Goal: Task Accomplishment & Management: Use online tool/utility

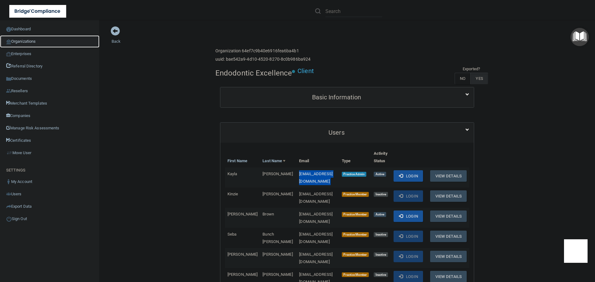
click at [38, 40] on link "Organizations" at bounding box center [50, 41] width 100 height 12
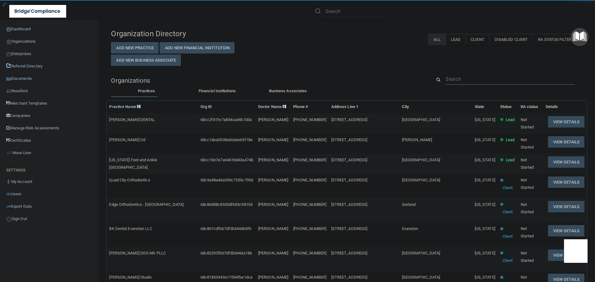
click at [455, 73] on input "text" at bounding box center [510, 78] width 129 height 11
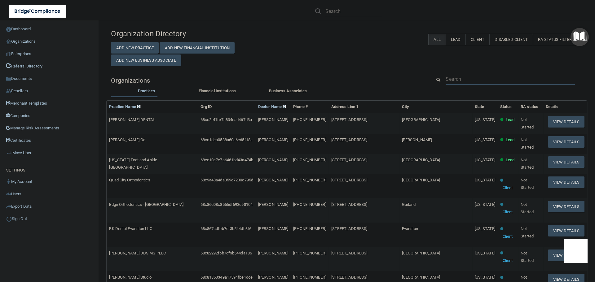
paste input "[EMAIL_ADDRESS][DOMAIN_NAME]"
type input "[EMAIL_ADDRESS][DOMAIN_NAME]"
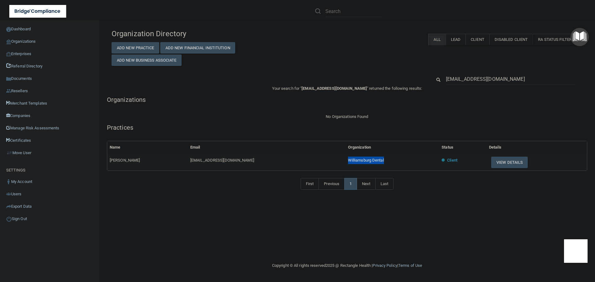
drag, startPoint x: 388, startPoint y: 161, endPoint x: 347, endPoint y: 160, distance: 40.9
click at [347, 160] on td "Williamsburg Dental" at bounding box center [393, 162] width 94 height 17
copy span "Williamsburg Dental"
click at [508, 163] on button "View Details" at bounding box center [509, 162] width 37 height 11
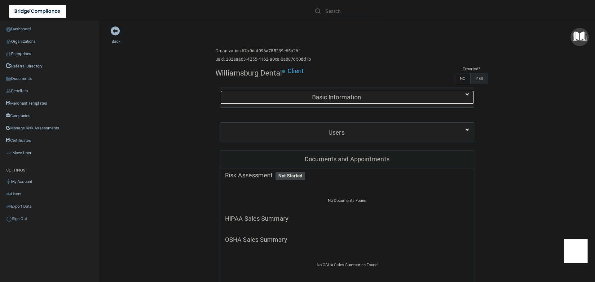
click at [357, 94] on h5 "Basic Information" at bounding box center [336, 97] width 223 height 7
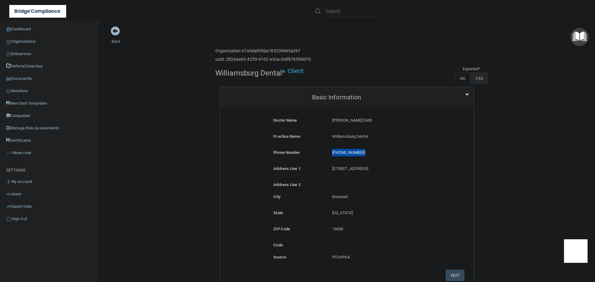
drag, startPoint x: 362, startPoint y: 154, endPoint x: 329, endPoint y: 152, distance: 32.9
click at [329, 152] on div "[PHONE_NUMBER] [PHONE_NUMBER]" at bounding box center [387, 154] width 118 height 11
copy p "[PHONE_NUMBER]"
click at [18, 43] on link "Organizations" at bounding box center [50, 41] width 100 height 12
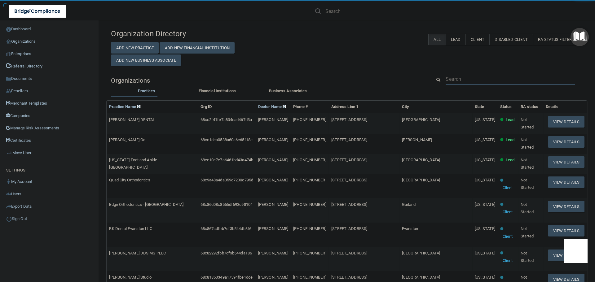
click at [464, 77] on input "text" at bounding box center [510, 78] width 129 height 11
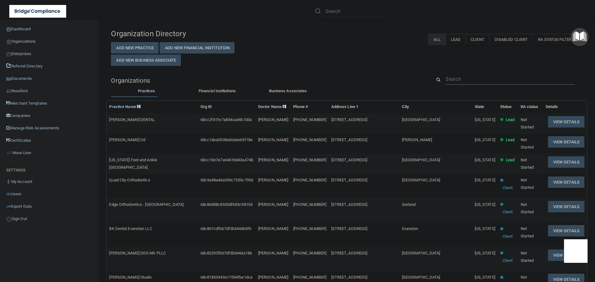
paste input "(610) 353-2700"
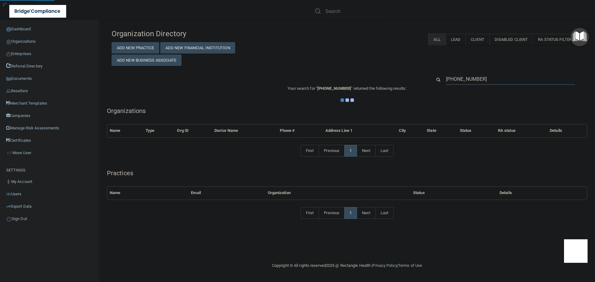
type input "(610) 353-2700"
click at [374, 56] on div "Organization Directory Add New Practice Add New Financial Institution Add New B…" at bounding box center [347, 46] width 481 height 40
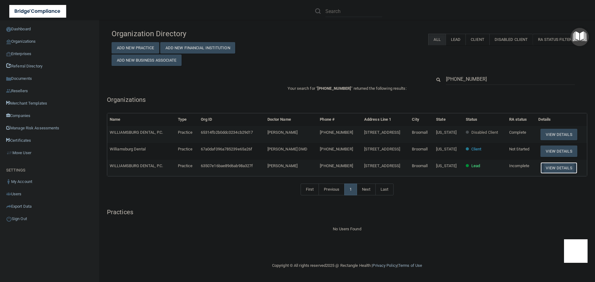
click at [556, 167] on button "View Details" at bounding box center [559, 167] width 37 height 11
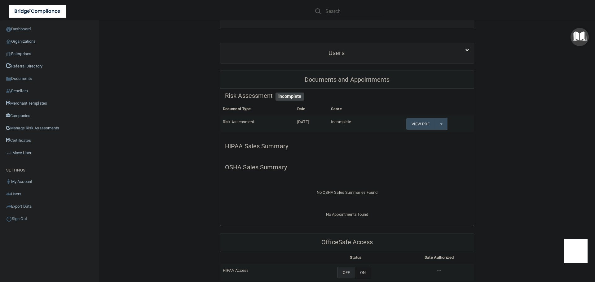
scroll to position [31, 0]
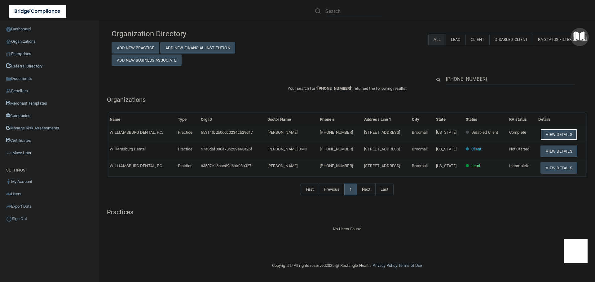
click at [564, 134] on button "View Details" at bounding box center [559, 134] width 37 height 11
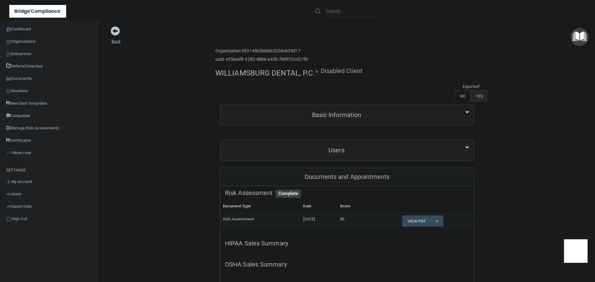
click at [113, 34] on span at bounding box center [115, 30] width 9 height 9
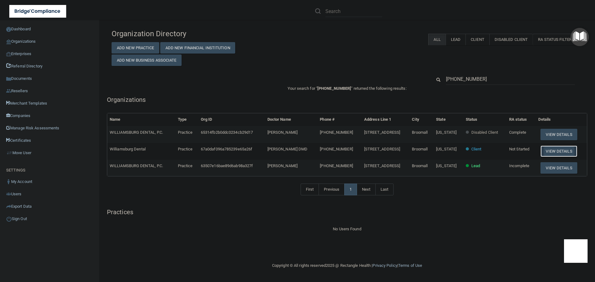
click at [548, 147] on button "View Details" at bounding box center [559, 151] width 37 height 11
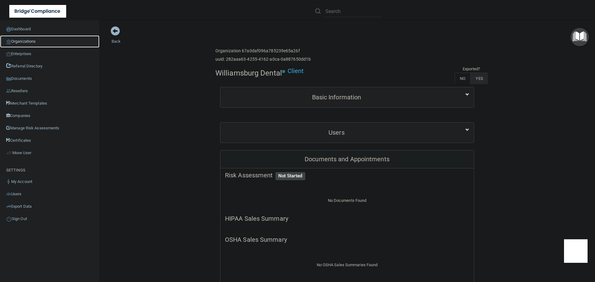
click at [29, 43] on link "Organizations" at bounding box center [50, 41] width 100 height 12
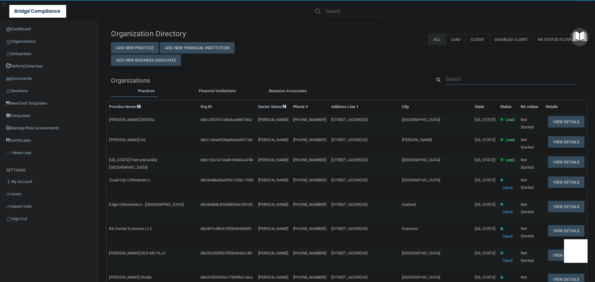
click at [450, 81] on input "text" at bounding box center [510, 78] width 129 height 11
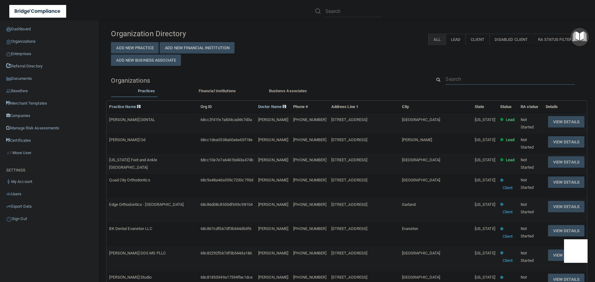
paste input "amwolf03@yahoo.com"
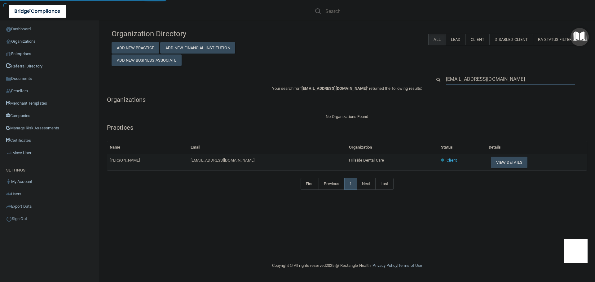
type input "amwolf03@yahoo.com"
drag, startPoint x: 352, startPoint y: 160, endPoint x: 308, endPoint y: 159, distance: 44.3
click at [347, 159] on td "Hillside Dental Care" at bounding box center [393, 162] width 92 height 17
drag, startPoint x: 354, startPoint y: 162, endPoint x: 292, endPoint y: 158, distance: 61.5
click at [292, 158] on tr "Annette Wolf amwolf03@yahoo.com Hillside Dental Care Client View Details" at bounding box center [347, 162] width 480 height 17
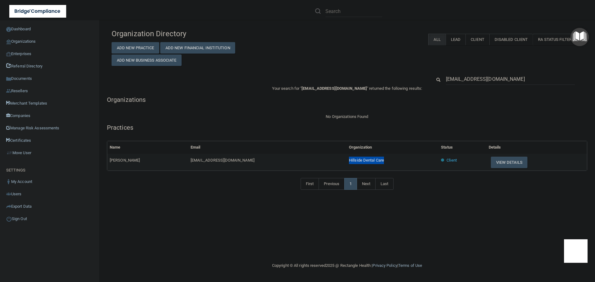
copy tr "Hillside Dental Care"
click at [495, 81] on input "amwolf03@yahoo.com" at bounding box center [510, 78] width 129 height 11
paste input "camila.flach@apexdental.net"
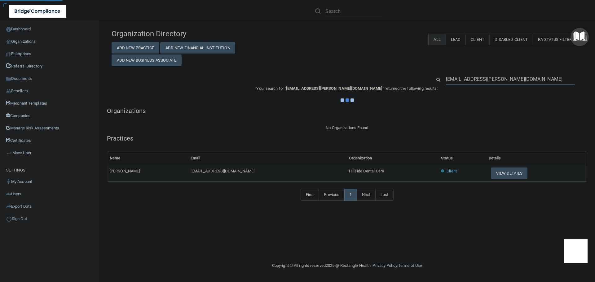
type input "camila.flach@apexdental.net"
click at [373, 69] on div "Organization Directory Add New Practice Add New Financial Institution Add New B…" at bounding box center [347, 118] width 471 height 184
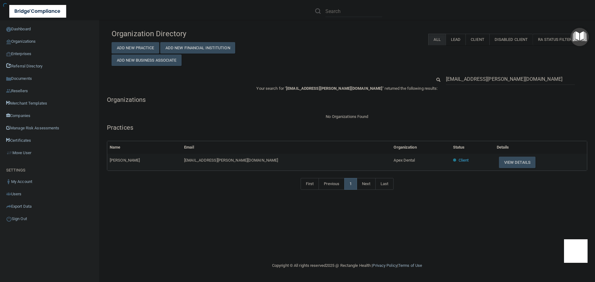
drag, startPoint x: 369, startPoint y: 159, endPoint x: 338, endPoint y: 159, distance: 31.0
click at [344, 126] on h5 "Practices" at bounding box center [347, 127] width 481 height 7
drag, startPoint x: 364, startPoint y: 160, endPoint x: 336, endPoint y: 161, distance: 28.2
click at [336, 161] on tr "Camila Flach camila.flach@apexdental.net Apex Dental Client View Details" at bounding box center [347, 162] width 480 height 17
copy tr "Apex Dental"
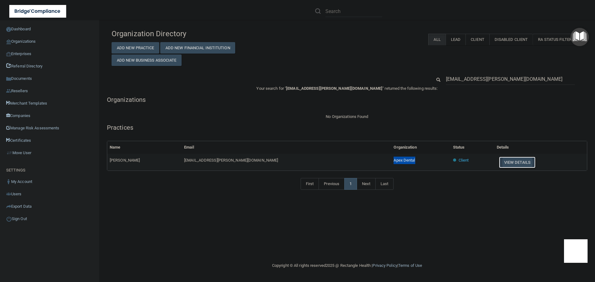
click at [499, 159] on button "View Details" at bounding box center [517, 162] width 37 height 11
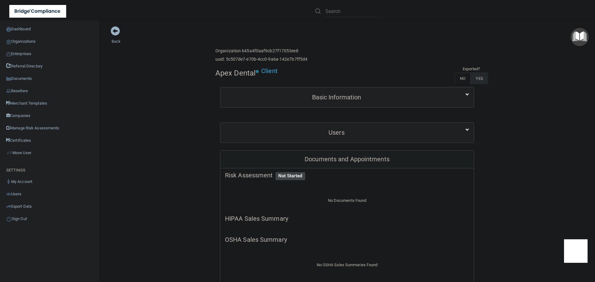
click at [19, 42] on link "Organizations" at bounding box center [50, 41] width 100 height 12
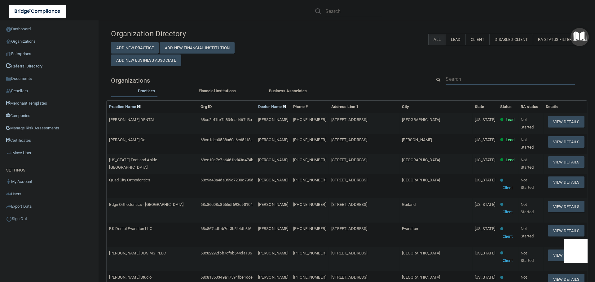
click at [466, 80] on input "text" at bounding box center [510, 78] width 129 height 11
paste input "camila.flach@apexdental.net"
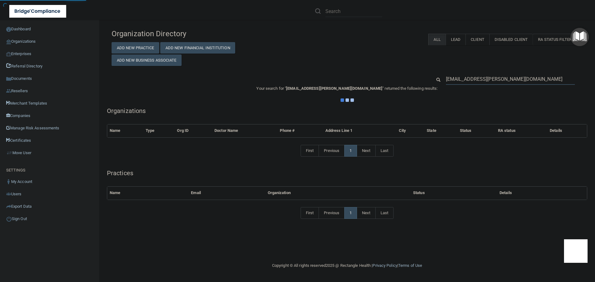
type input "camila.flach@apexdental.net"
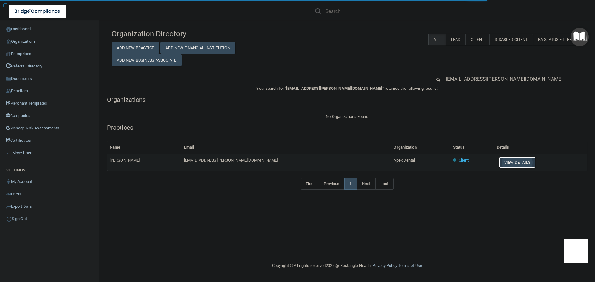
click at [499, 162] on button "View Details" at bounding box center [517, 162] width 37 height 11
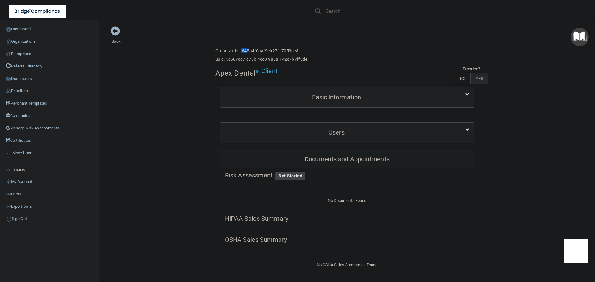
drag, startPoint x: 238, startPoint y: 51, endPoint x: 244, endPoint y: 51, distance: 5.3
click at [244, 51] on h6 "Organization 645a4f0aaf9cb27f17053ee8" at bounding box center [261, 51] width 92 height 5
drag, startPoint x: 240, startPoint y: 51, endPoint x: 294, endPoint y: 52, distance: 54.3
click at [294, 52] on h6 "Organization 645a4f0aaf9cb27f17053ee8" at bounding box center [261, 51] width 92 height 5
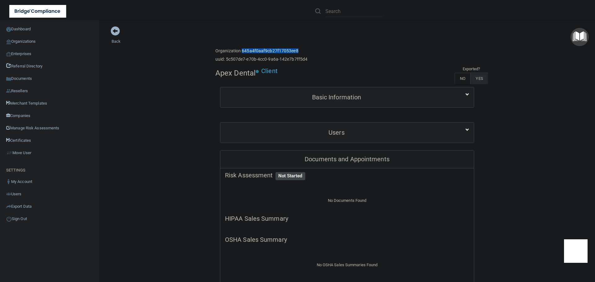
copy h6 "645a4f0aaf9cb27f17053ee8"
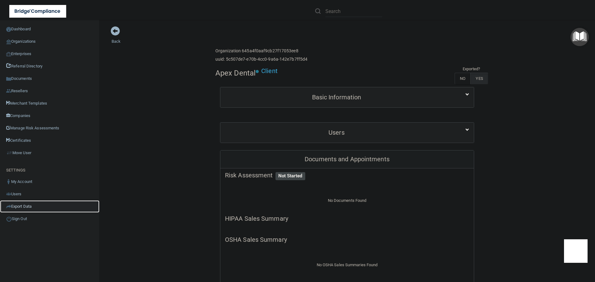
click at [23, 204] on link "Export Data" at bounding box center [50, 207] width 100 height 12
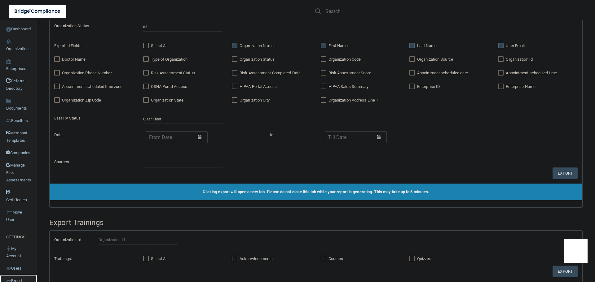
scroll to position [303, 0]
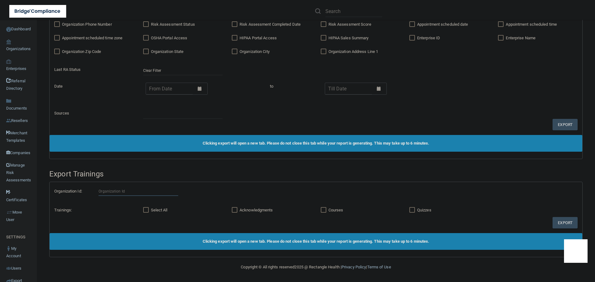
click at [126, 191] on input "text" at bounding box center [138, 191] width 79 height 9
paste input "645a4f0aaf9cb27f17053ee8"
type input "645a4f0aaf9cb27f17053ee8"
click at [322, 209] on input "Courses" at bounding box center [324, 210] width 7 height 5
checkbox input "true"
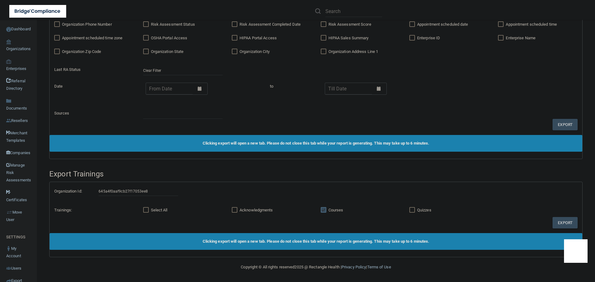
click at [411, 210] on input "Quizzes" at bounding box center [413, 210] width 7 height 5
checkbox input "true"
click at [561, 222] on button "Export" at bounding box center [565, 222] width 25 height 11
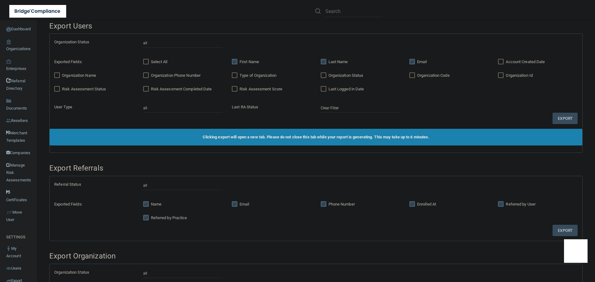
scroll to position [0, 0]
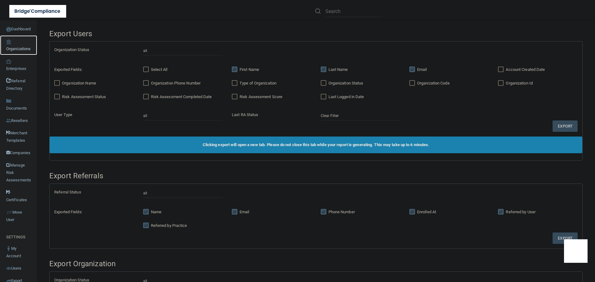
click at [14, 48] on link "Organizations" at bounding box center [18, 45] width 37 height 20
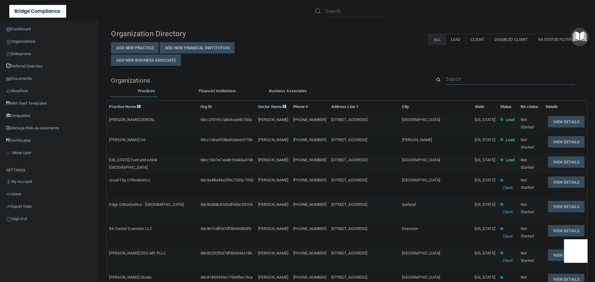
click at [452, 77] on input "text" at bounding box center [510, 78] width 129 height 11
paste input "Harborview Dental Associates"
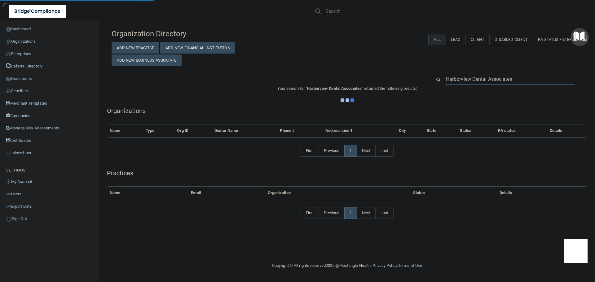
type input "Harborview Dental Associates"
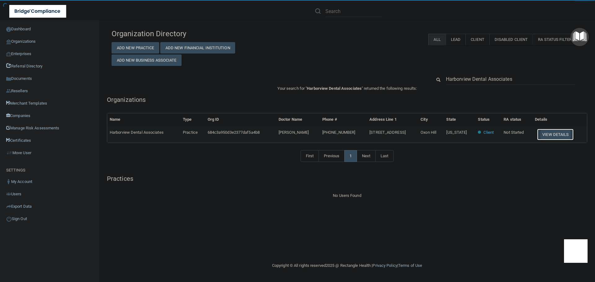
click at [540, 132] on button "View Details" at bounding box center [555, 134] width 37 height 11
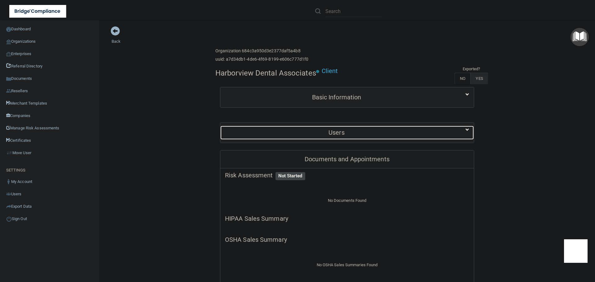
click at [335, 135] on h5 "Users" at bounding box center [336, 132] width 223 height 7
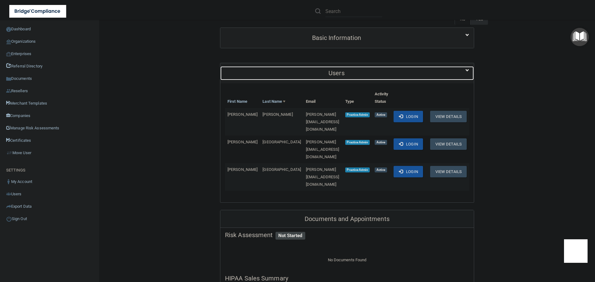
scroll to position [62, 0]
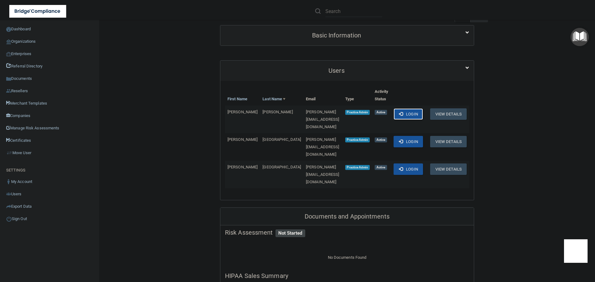
click at [401, 115] on button "Login" at bounding box center [408, 114] width 29 height 11
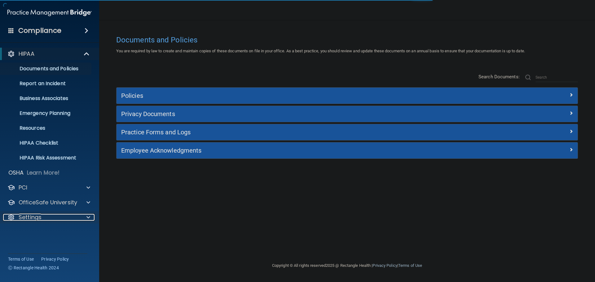
click at [82, 217] on div at bounding box center [87, 217] width 16 height 7
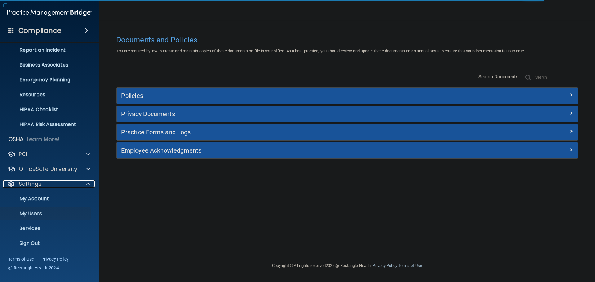
scroll to position [34, 0]
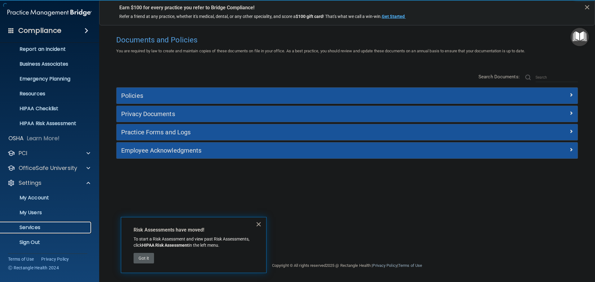
click at [31, 225] on p "Services" at bounding box center [46, 228] width 85 height 6
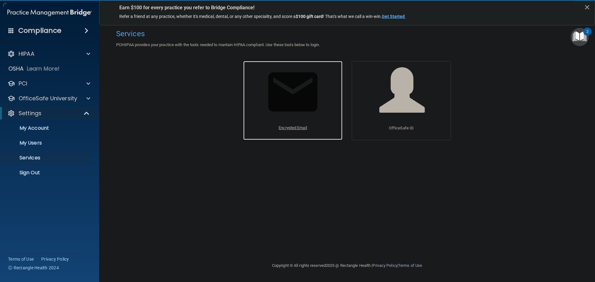
click at [292, 127] on p "Encrypted Email" at bounding box center [293, 127] width 29 height 7
